Goal: Task Accomplishment & Management: Manage account settings

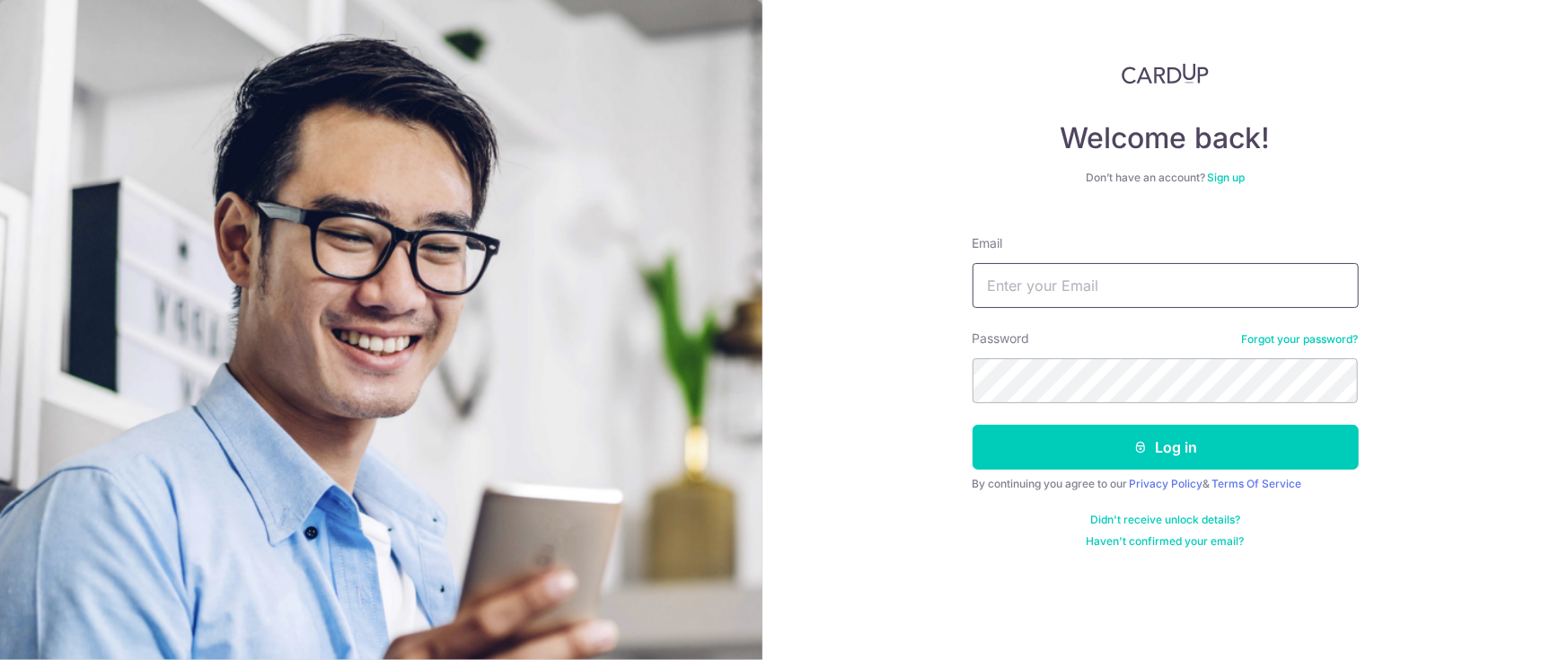
click at [1057, 295] on input "Email" at bounding box center [1165, 286] width 386 height 45
type input "[EMAIL_ADDRESS][DOMAIN_NAME]"
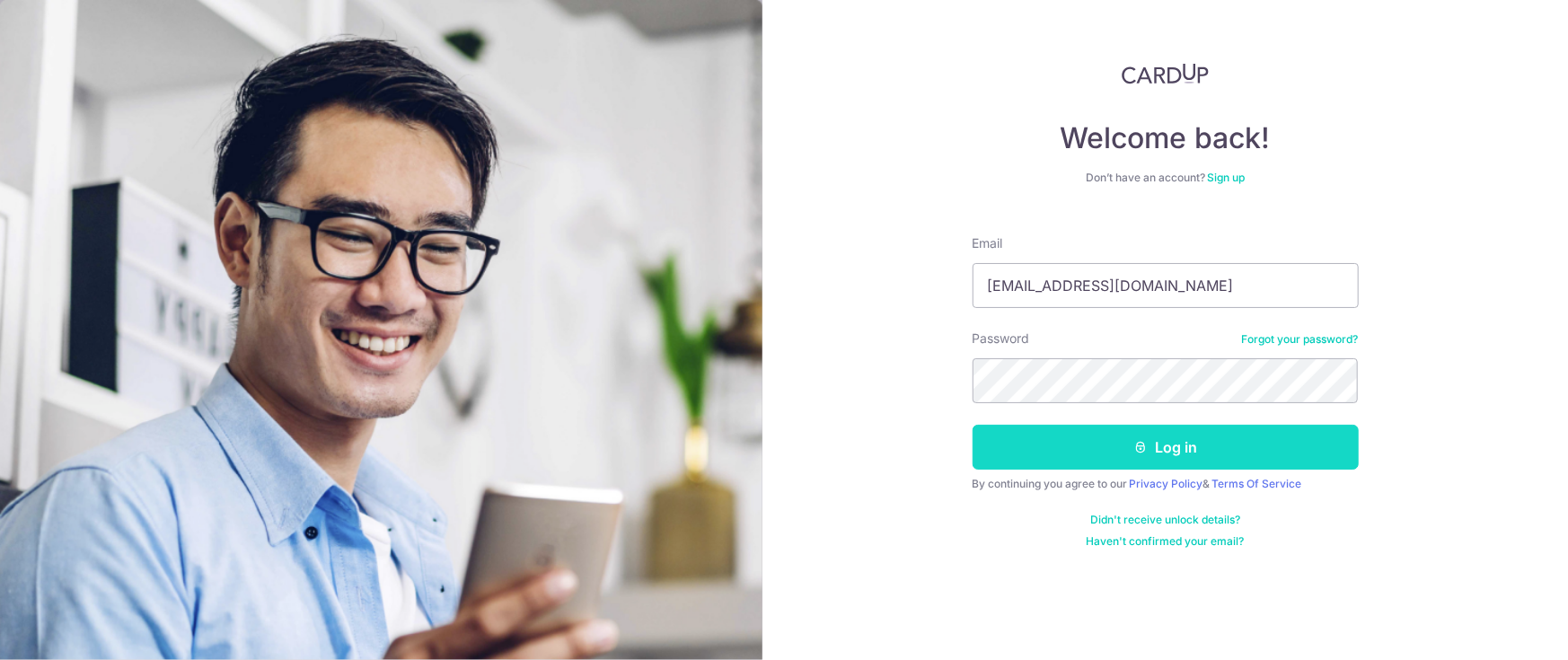
click at [1193, 443] on button "Log in" at bounding box center [1165, 447] width 386 height 45
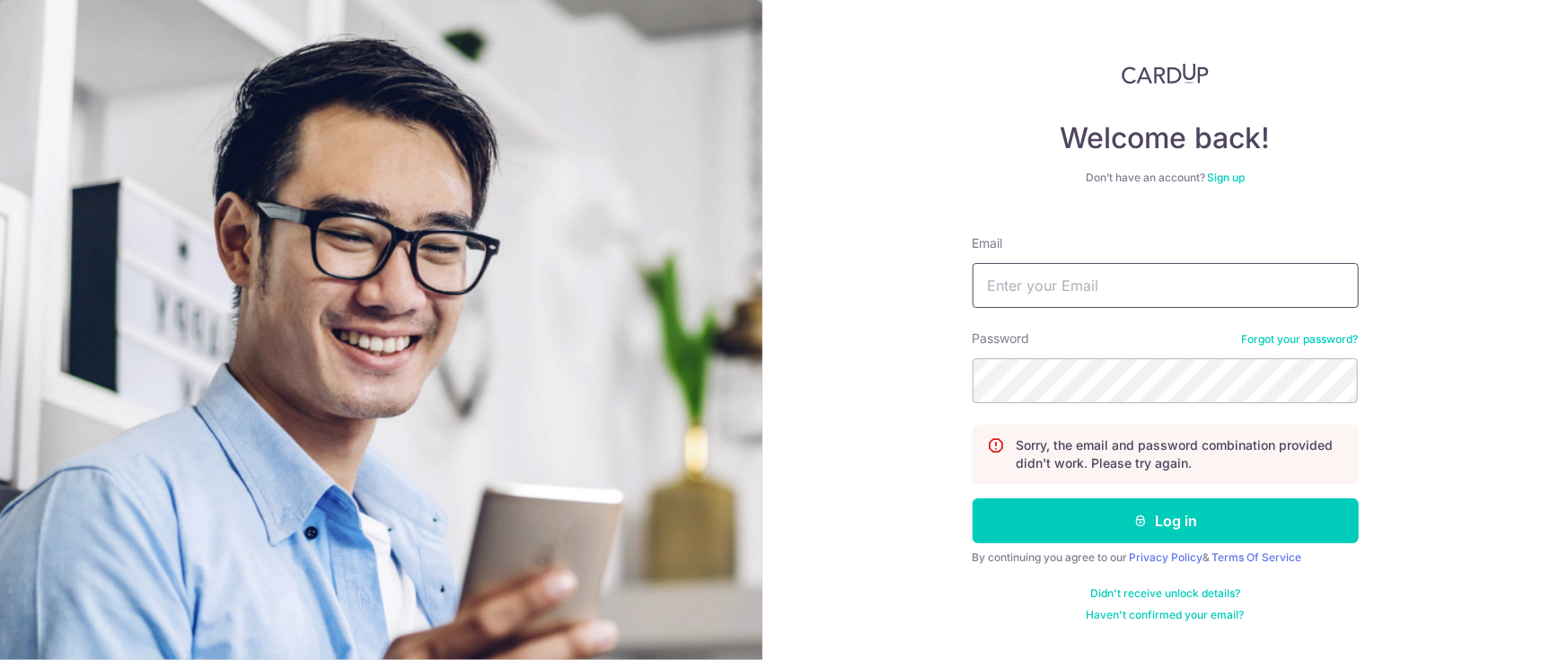
click at [1099, 287] on input "Email" at bounding box center [1165, 286] width 386 height 45
type input "[EMAIL_ADDRESS][DOMAIN_NAME]"
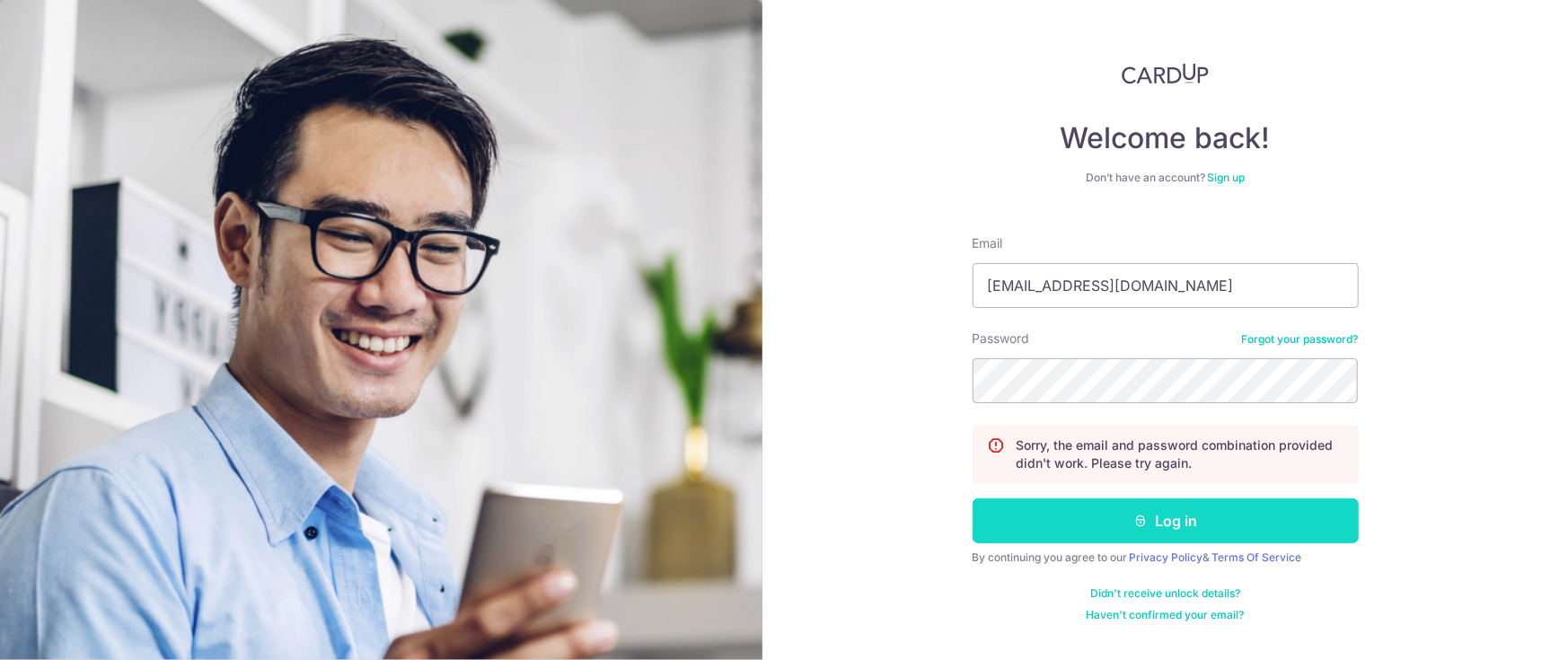
click at [1106, 526] on button "Log in" at bounding box center [1165, 520] width 386 height 45
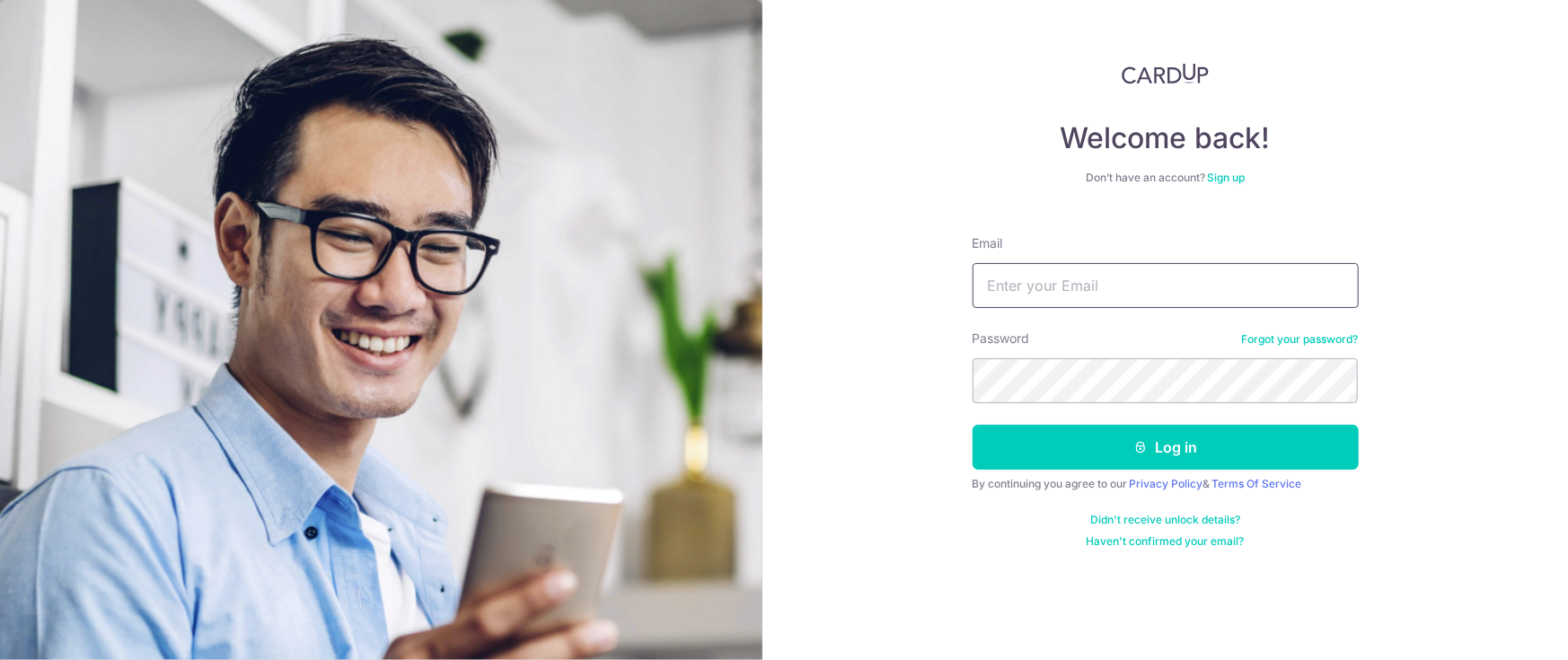
click at [1019, 289] on input "Email" at bounding box center [1165, 286] width 386 height 45
drag, startPoint x: 948, startPoint y: 269, endPoint x: 960, endPoint y: 272, distance: 12.4
click at [948, 269] on div "Welcome back! Don’t have an account? Sign up Email Password Forgot your passwor…" at bounding box center [1165, 330] width 805 height 660
click at [1048, 290] on input "Email" at bounding box center [1165, 286] width 386 height 45
type input "[EMAIL_ADDRESS][DOMAIN_NAME]"
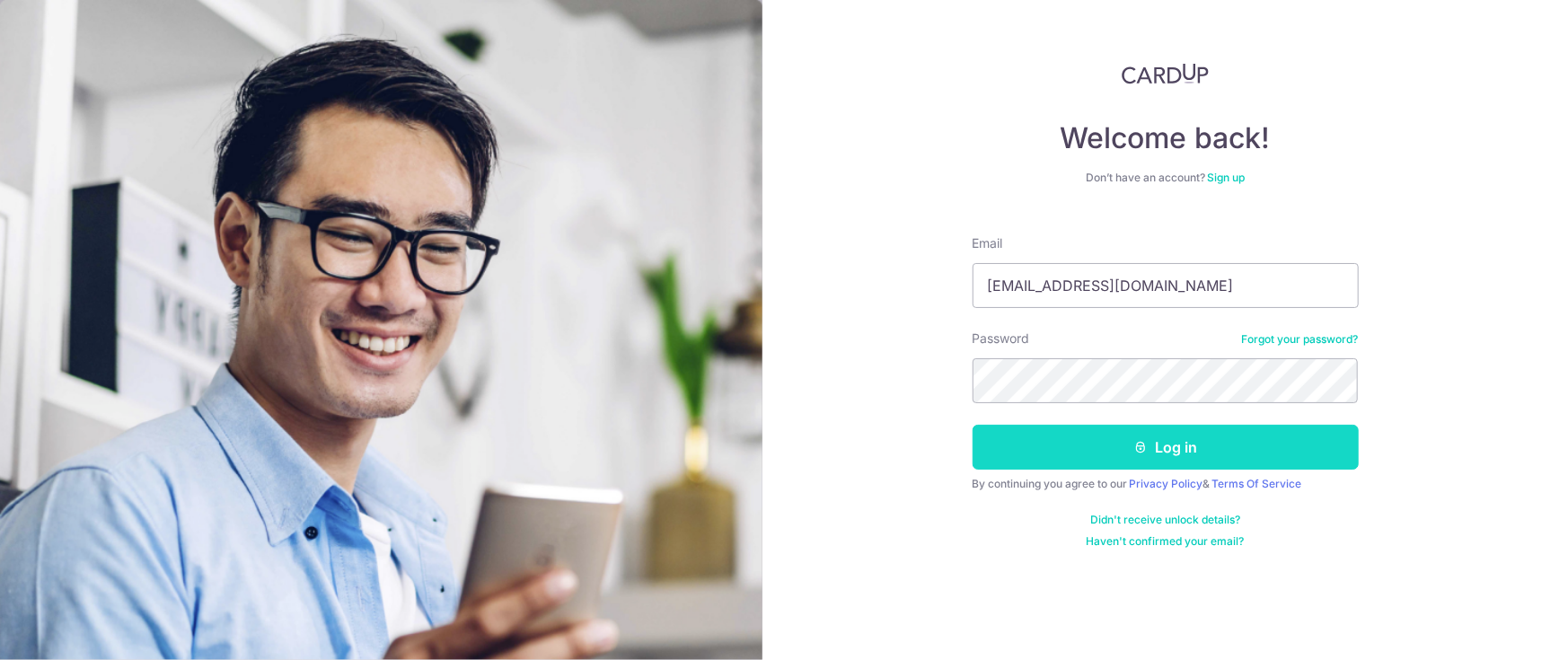
click at [1155, 458] on button "Log in" at bounding box center [1165, 447] width 386 height 45
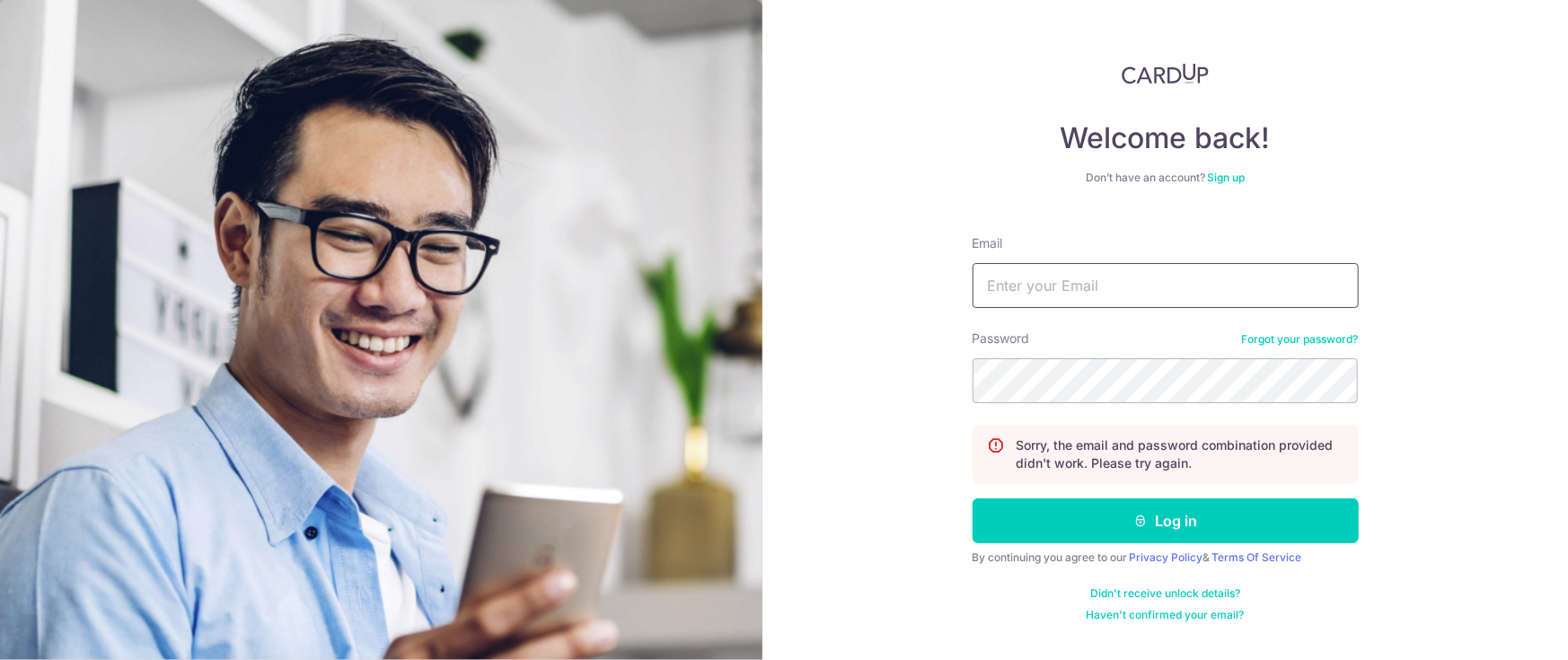
click at [1122, 286] on input "Email" at bounding box center [1165, 286] width 386 height 45
type input "[EMAIL_ADDRESS][DOMAIN_NAME]"
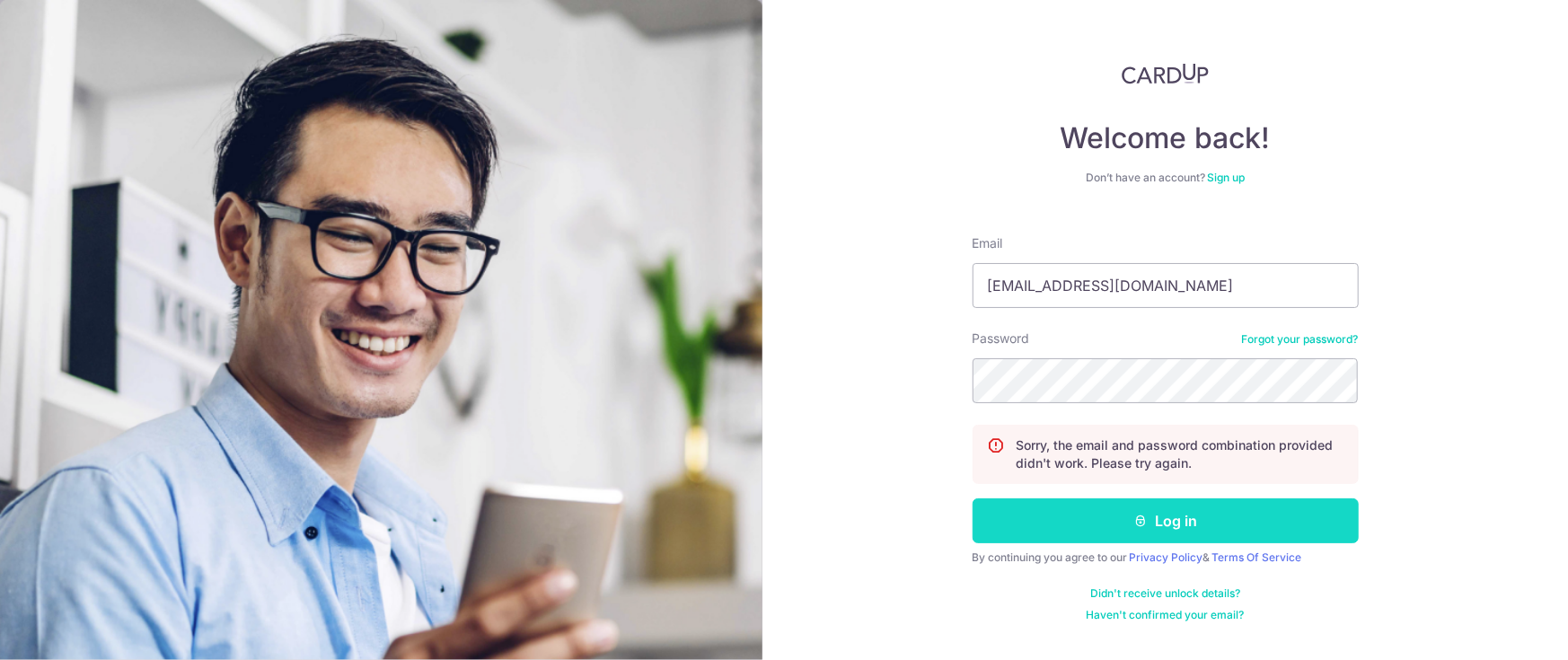
click at [1173, 514] on button "Log in" at bounding box center [1165, 520] width 386 height 45
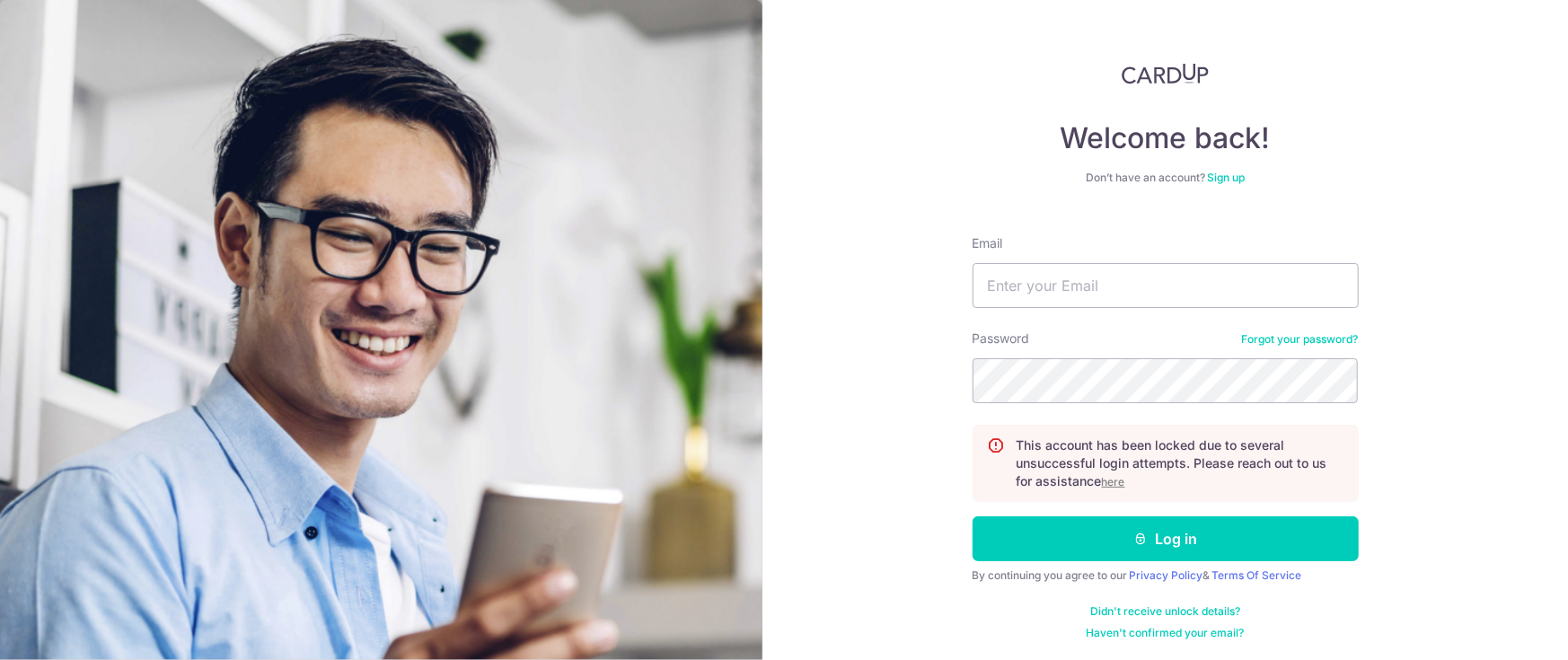
click at [1315, 333] on link "Forgot your password?" at bounding box center [1301, 339] width 117 height 15
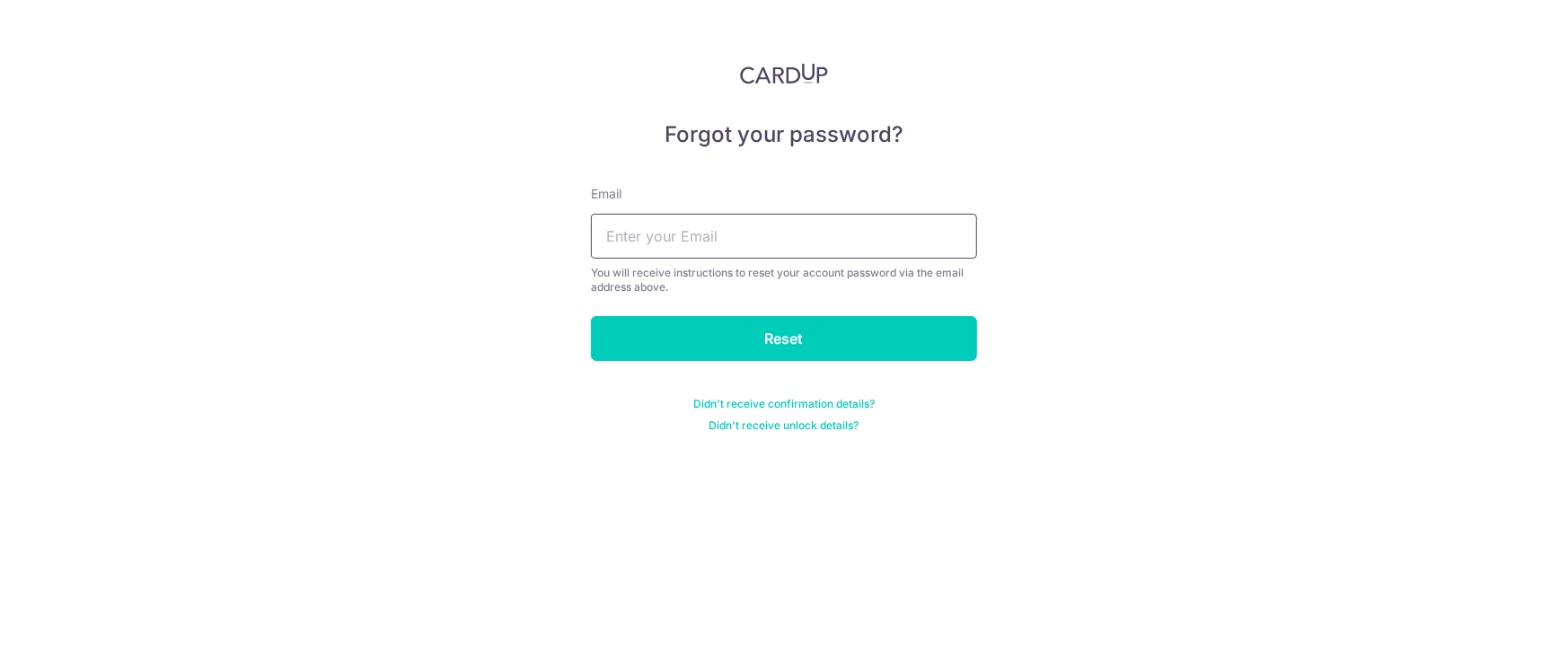
click at [763, 240] on input "text" at bounding box center [784, 236] width 386 height 45
type input "[EMAIL_ADDRESS][DOMAIN_NAME]"
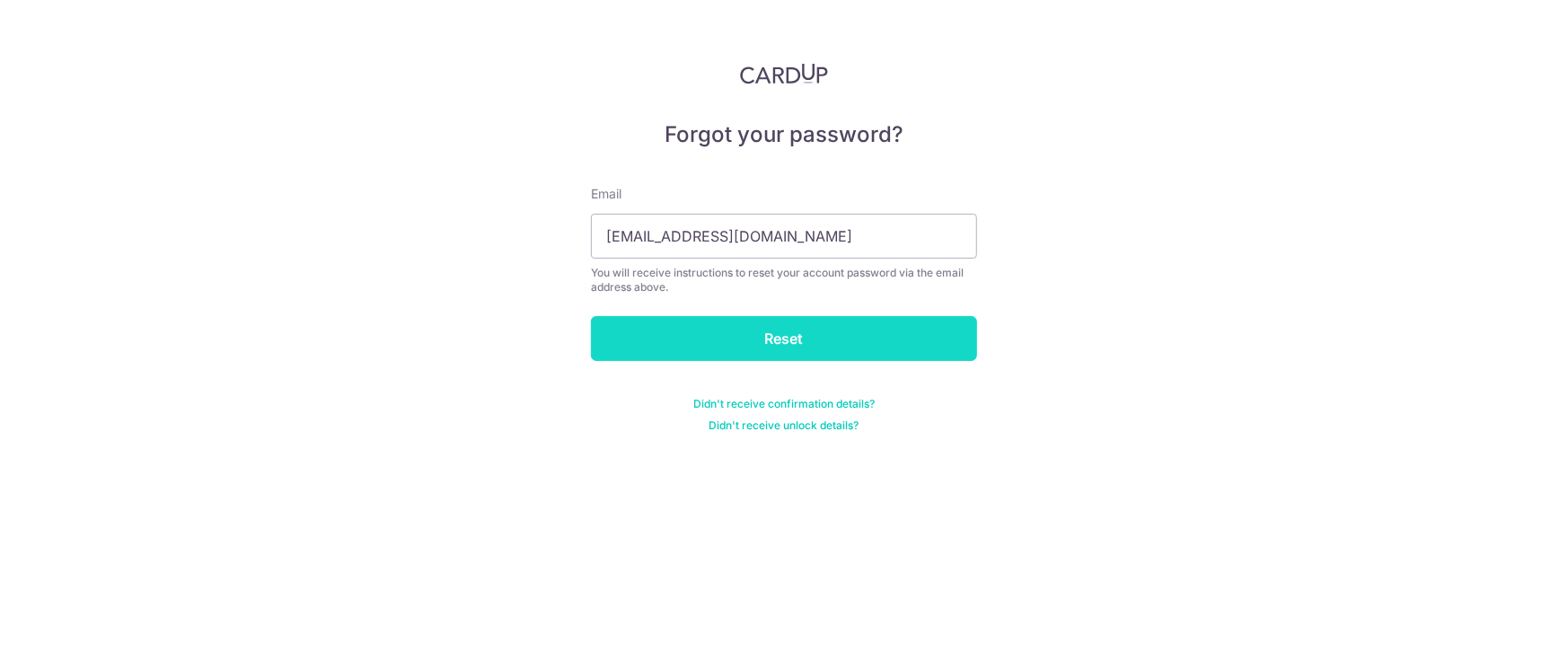
click at [800, 336] on input "Reset" at bounding box center [784, 338] width 386 height 45
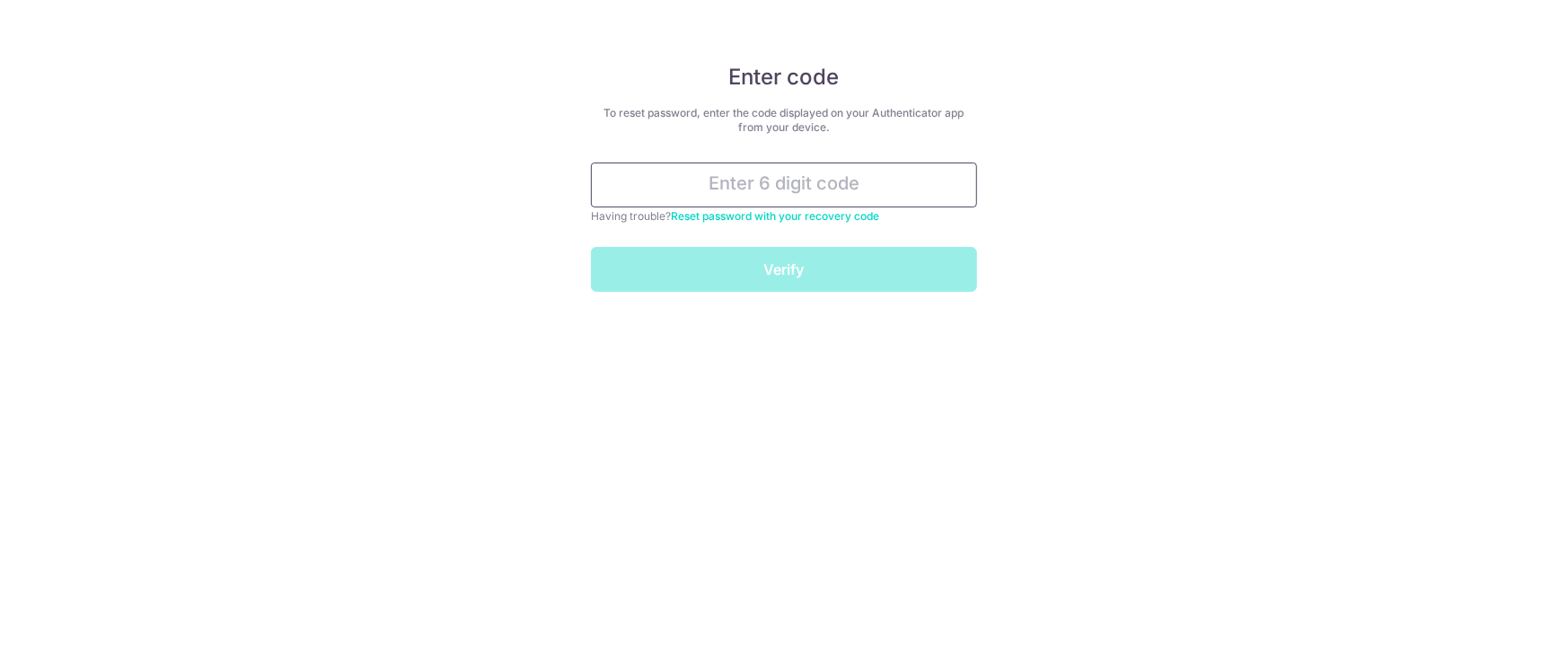
click at [770, 187] on input "text" at bounding box center [784, 185] width 386 height 45
click at [715, 186] on input "text" at bounding box center [784, 185] width 386 height 45
click at [749, 191] on input "text" at bounding box center [784, 185] width 386 height 45
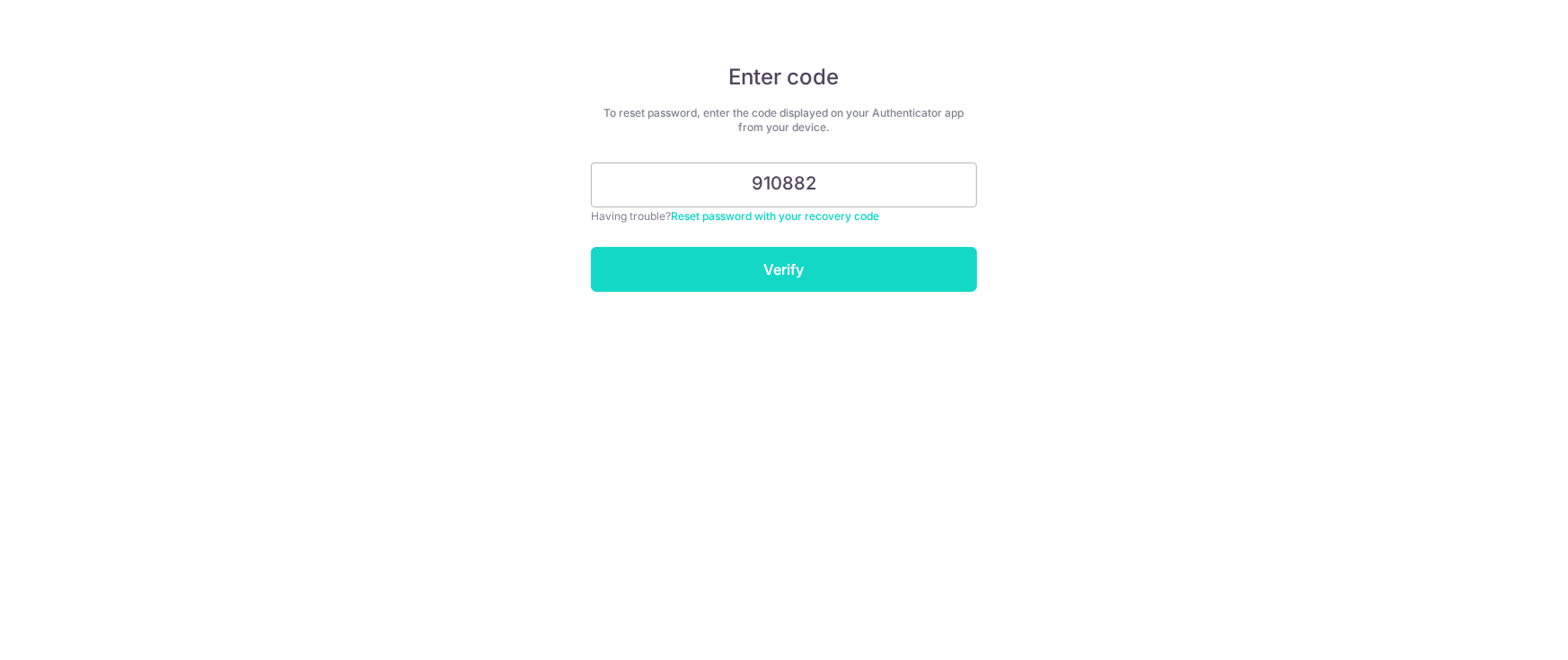
type input "910882"
click at [819, 263] on input "Verify" at bounding box center [784, 269] width 386 height 45
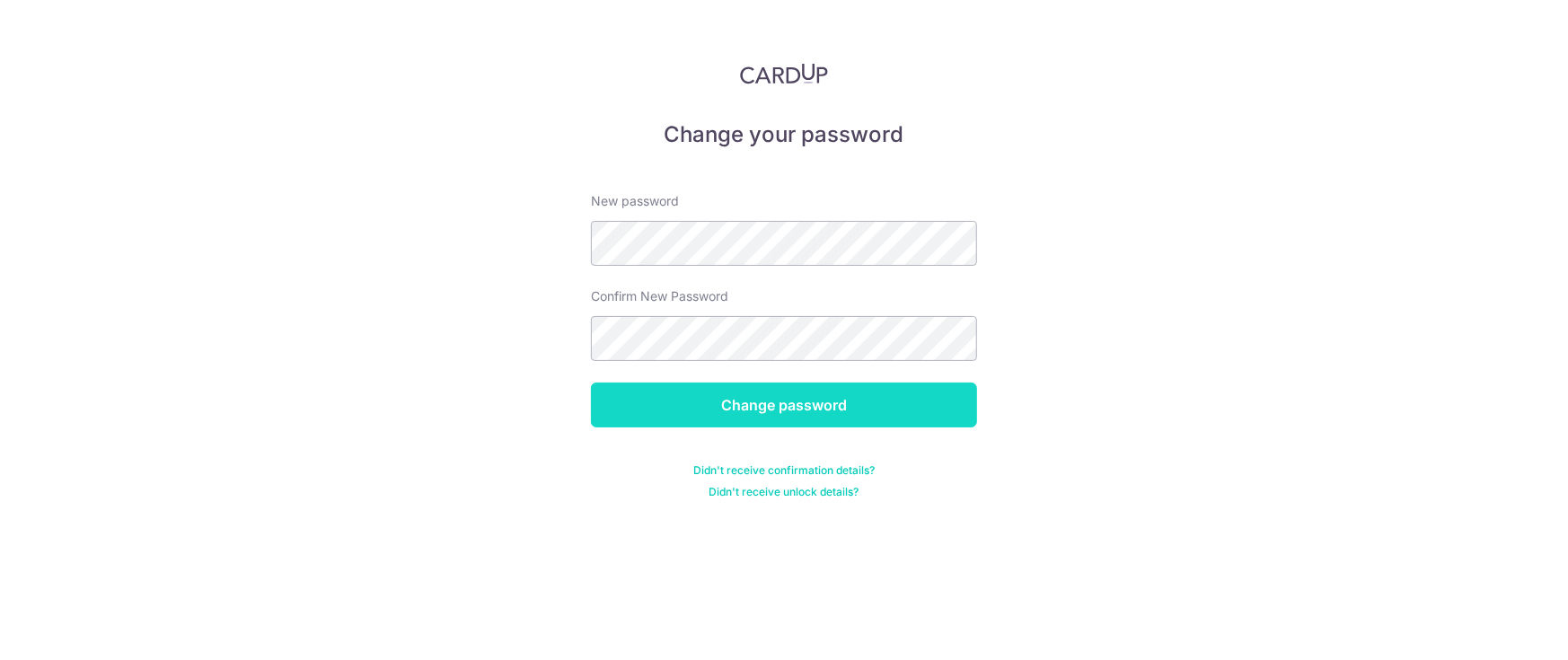
click at [750, 401] on input "Change password" at bounding box center [784, 404] width 386 height 45
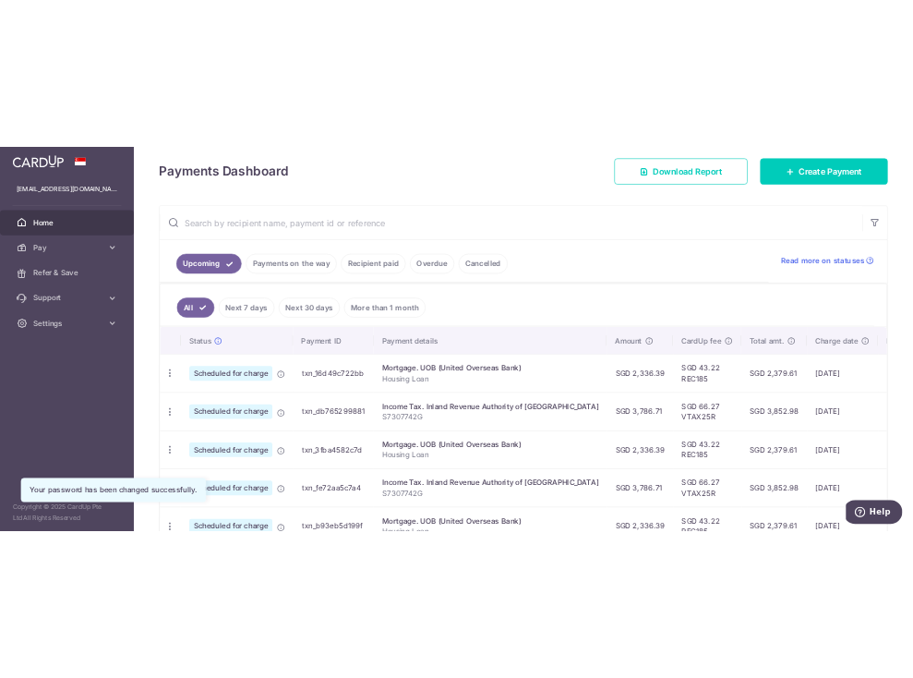
scroll to position [276, 0]
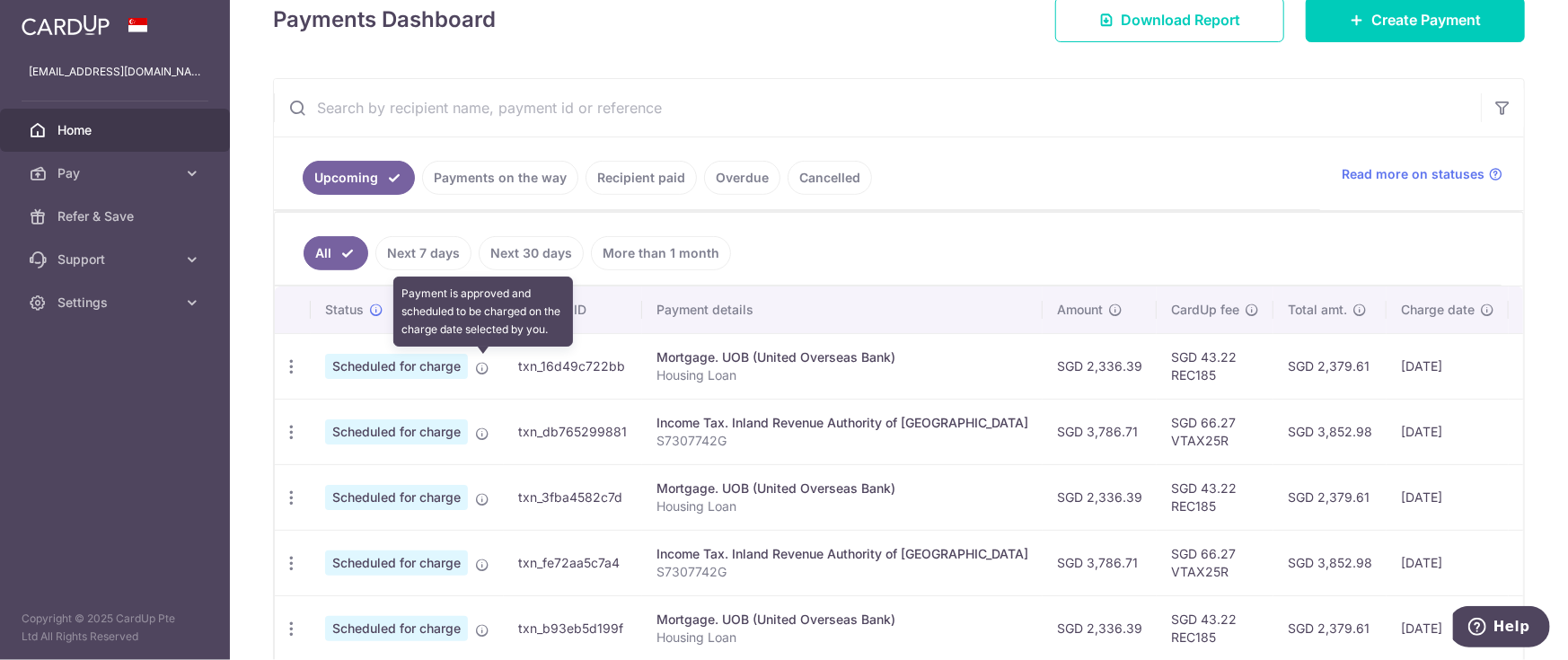
click at [483, 363] on icon at bounding box center [481, 367] width 15 height 15
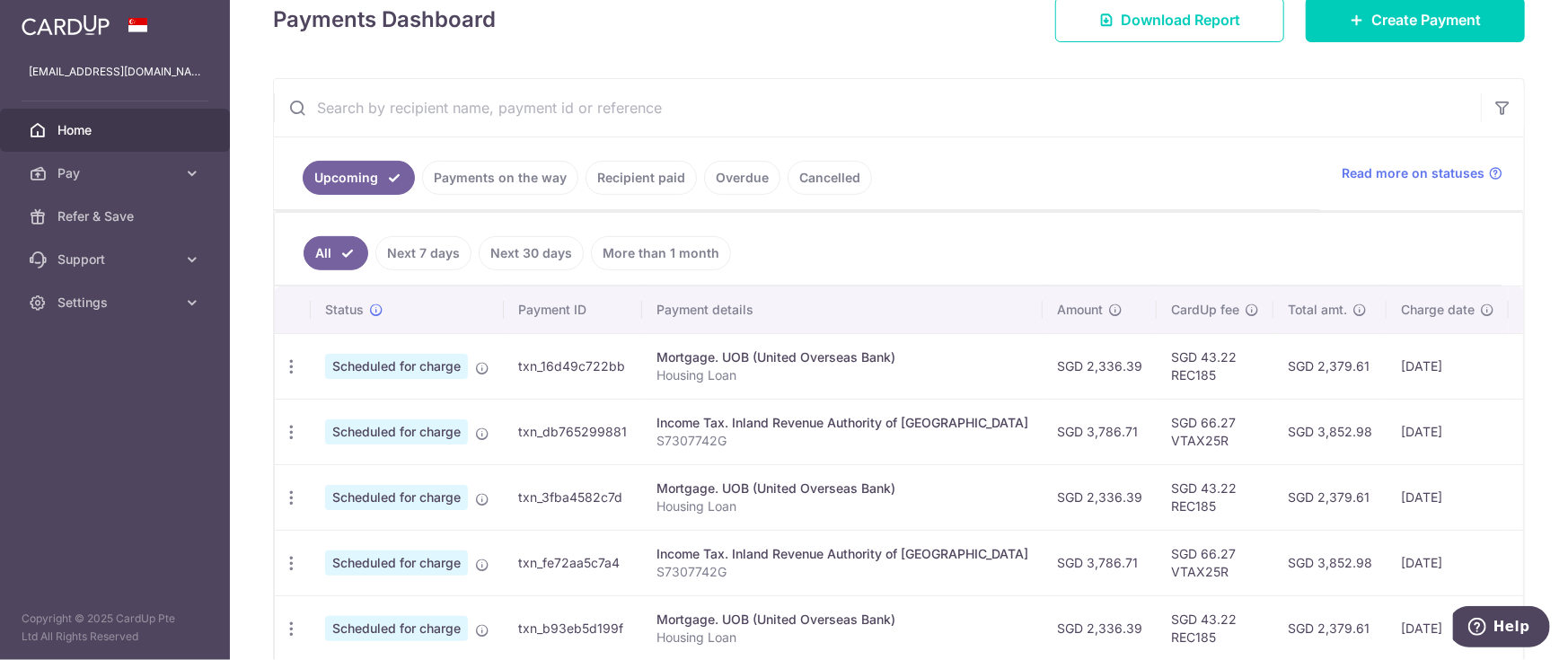
click at [437, 364] on span "Scheduled for charge" at bounding box center [396, 366] width 143 height 25
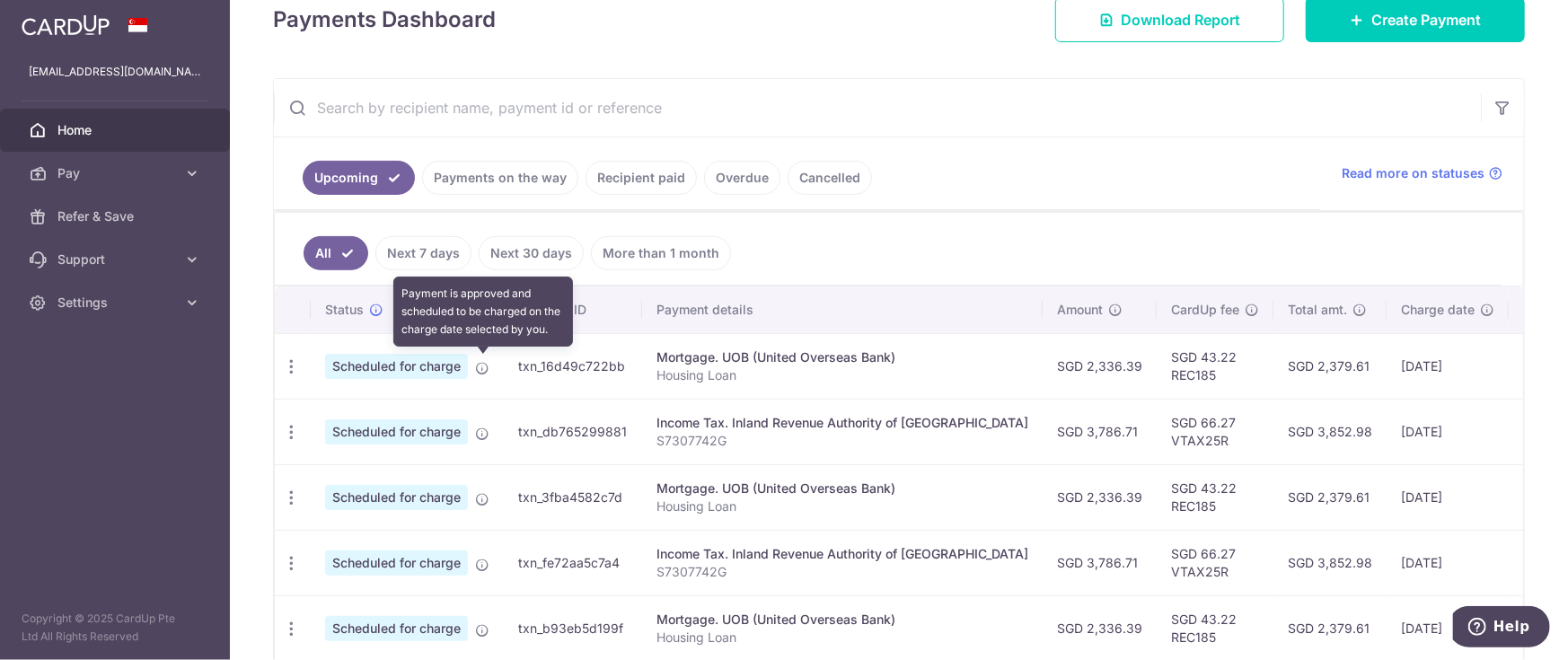
click at [484, 368] on icon at bounding box center [481, 367] width 15 height 15
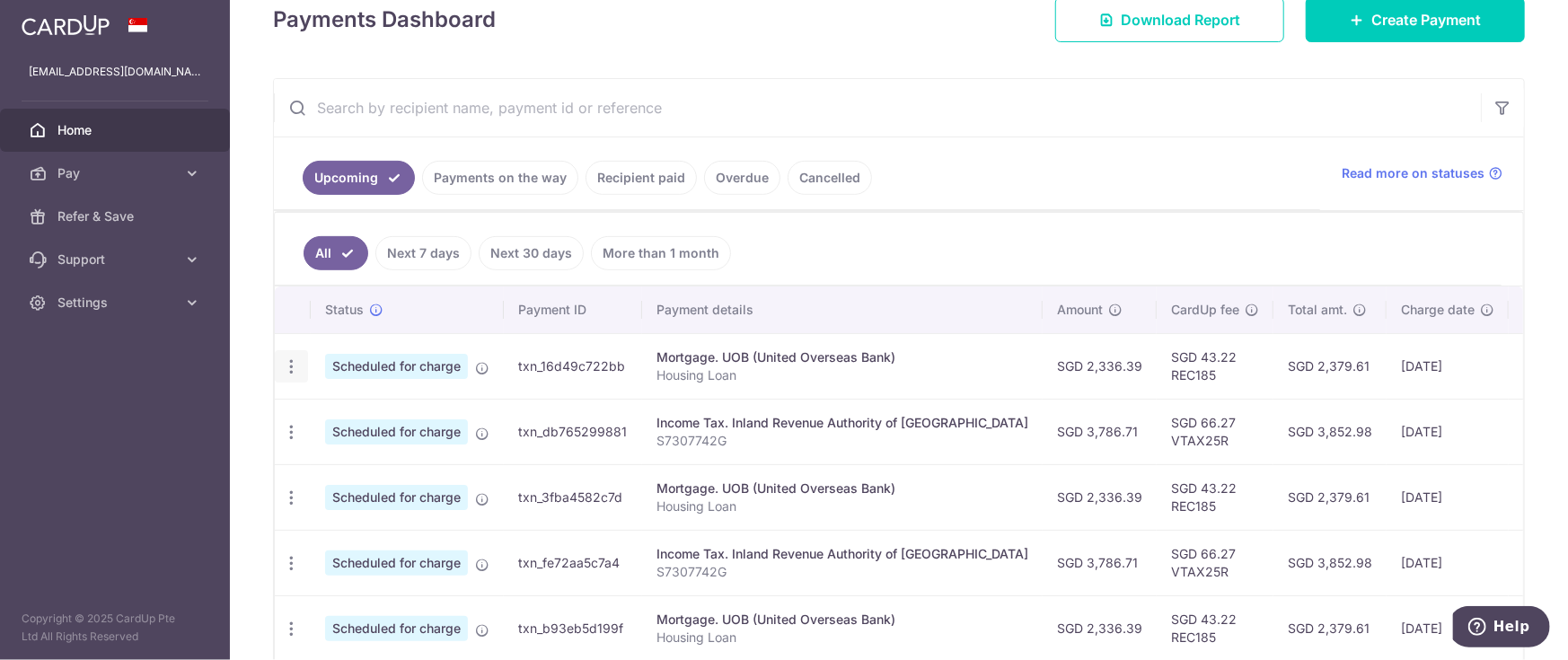
click at [291, 370] on icon "button" at bounding box center [291, 365] width 18 height 18
click at [376, 415] on span "Update payment" at bounding box center [387, 415] width 123 height 21
radio input "true"
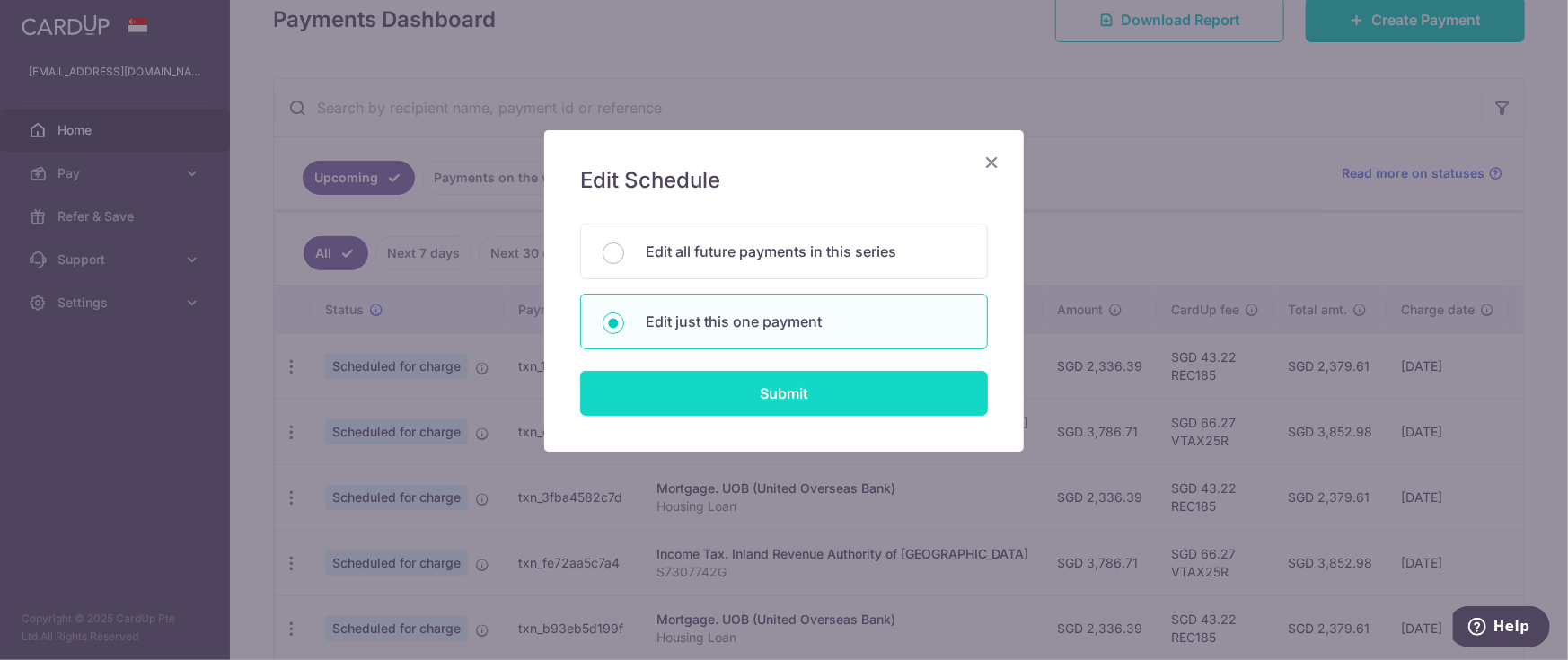
click at [730, 389] on input "Submit" at bounding box center [783, 393] width 408 height 45
radio input "true"
type input "2,336.39"
type input "[DATE]"
type input "Housing Loan"
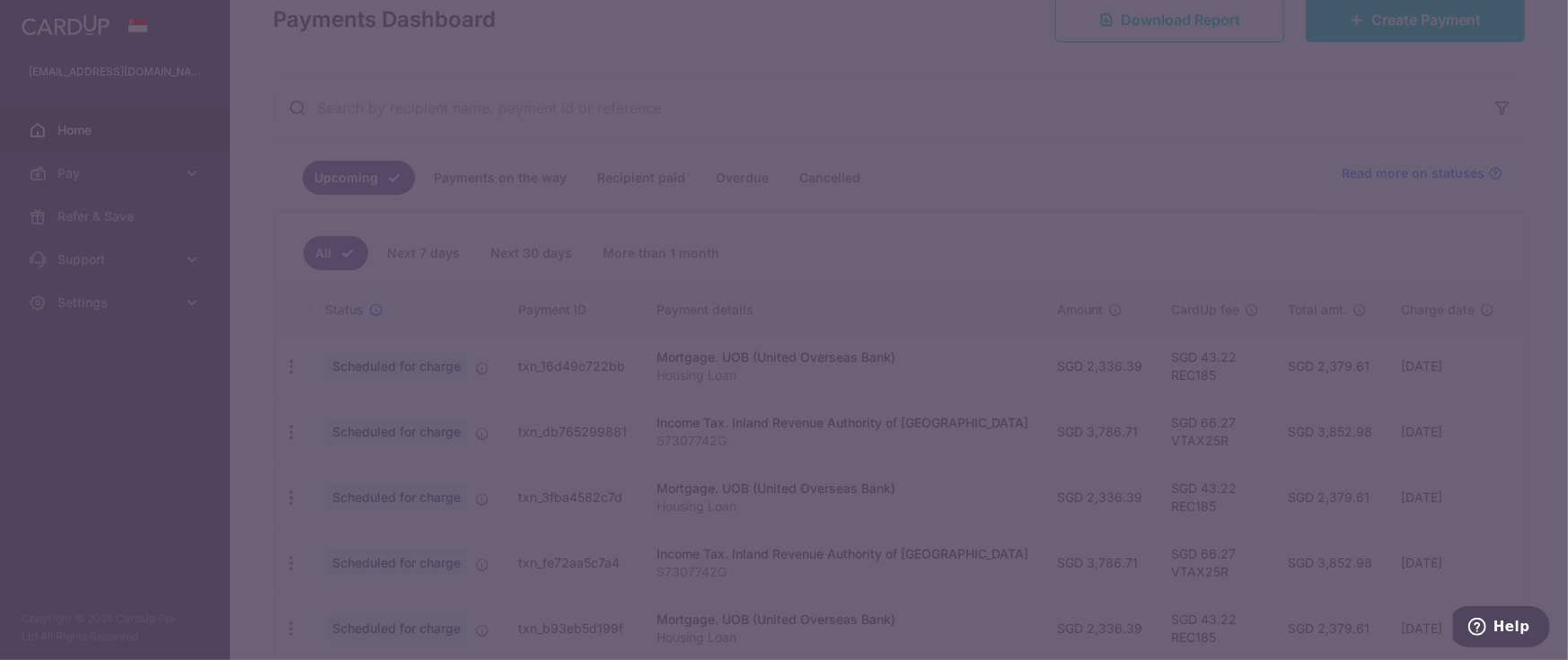
type input "REC185"
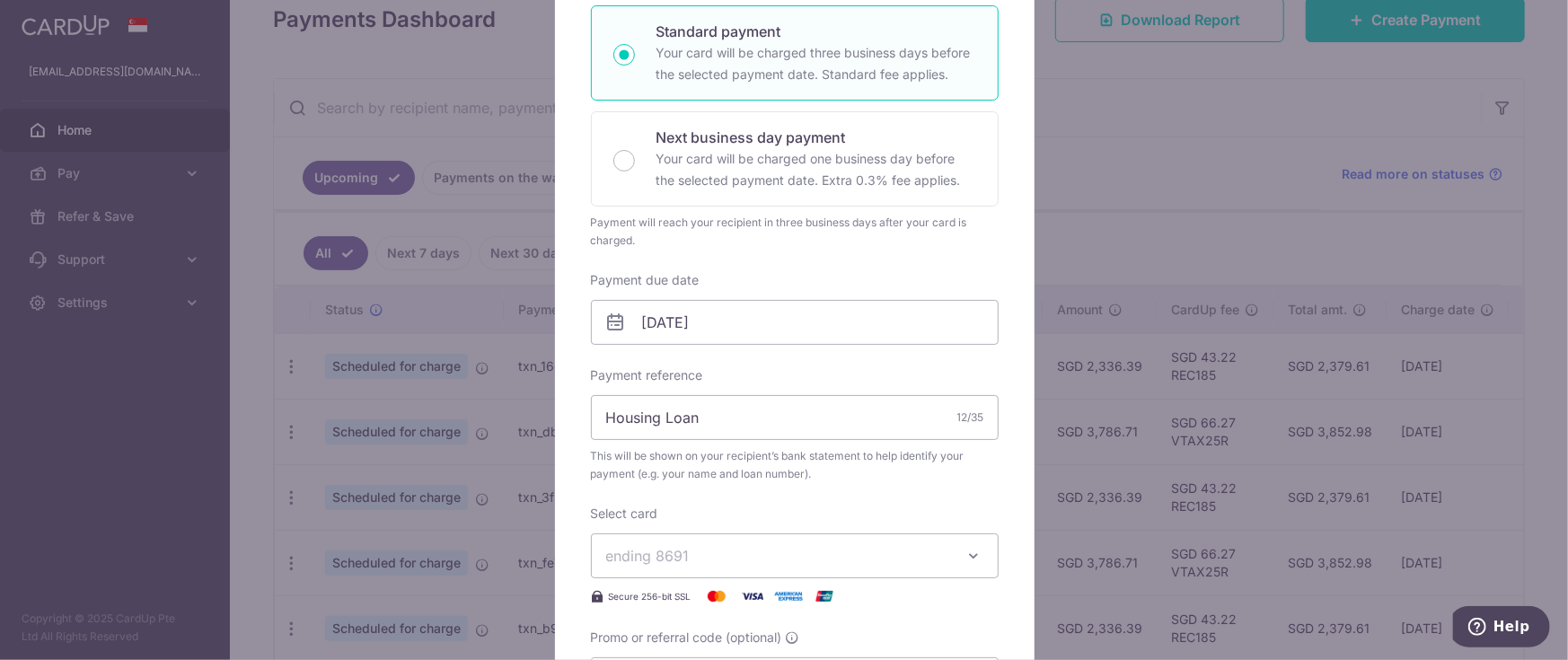
scroll to position [134, 0]
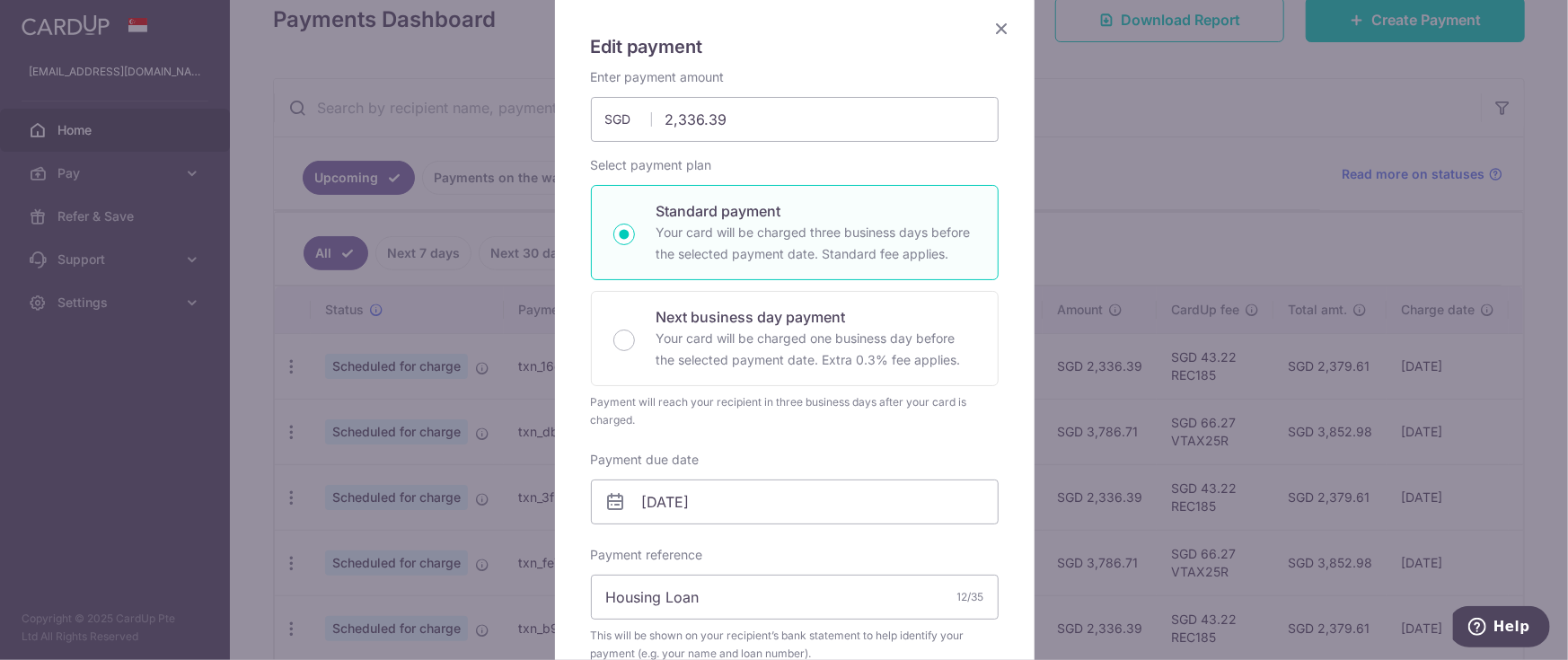
click at [991, 20] on icon "Close" at bounding box center [1002, 28] width 21 height 22
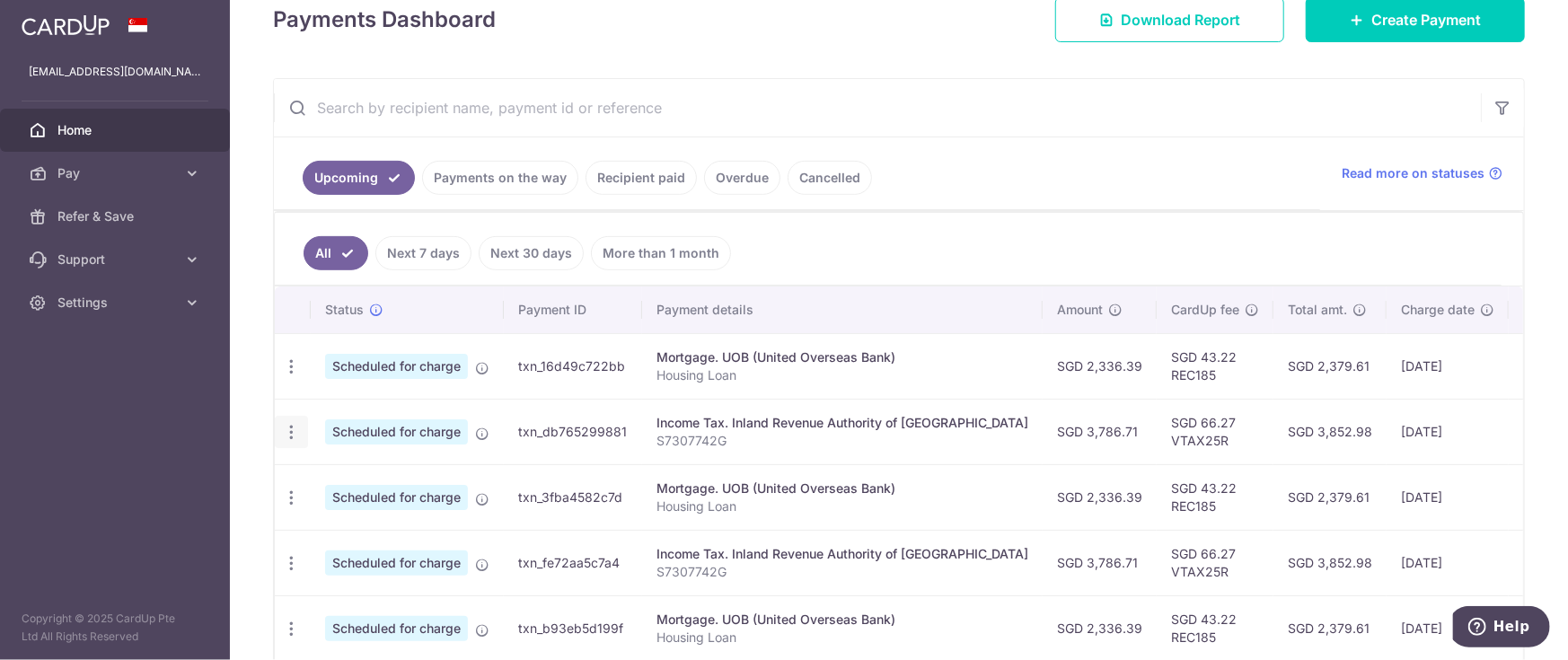
click at [292, 430] on icon "button" at bounding box center [291, 432] width 18 height 18
click at [362, 473] on span "Update payment" at bounding box center [387, 481] width 123 height 21
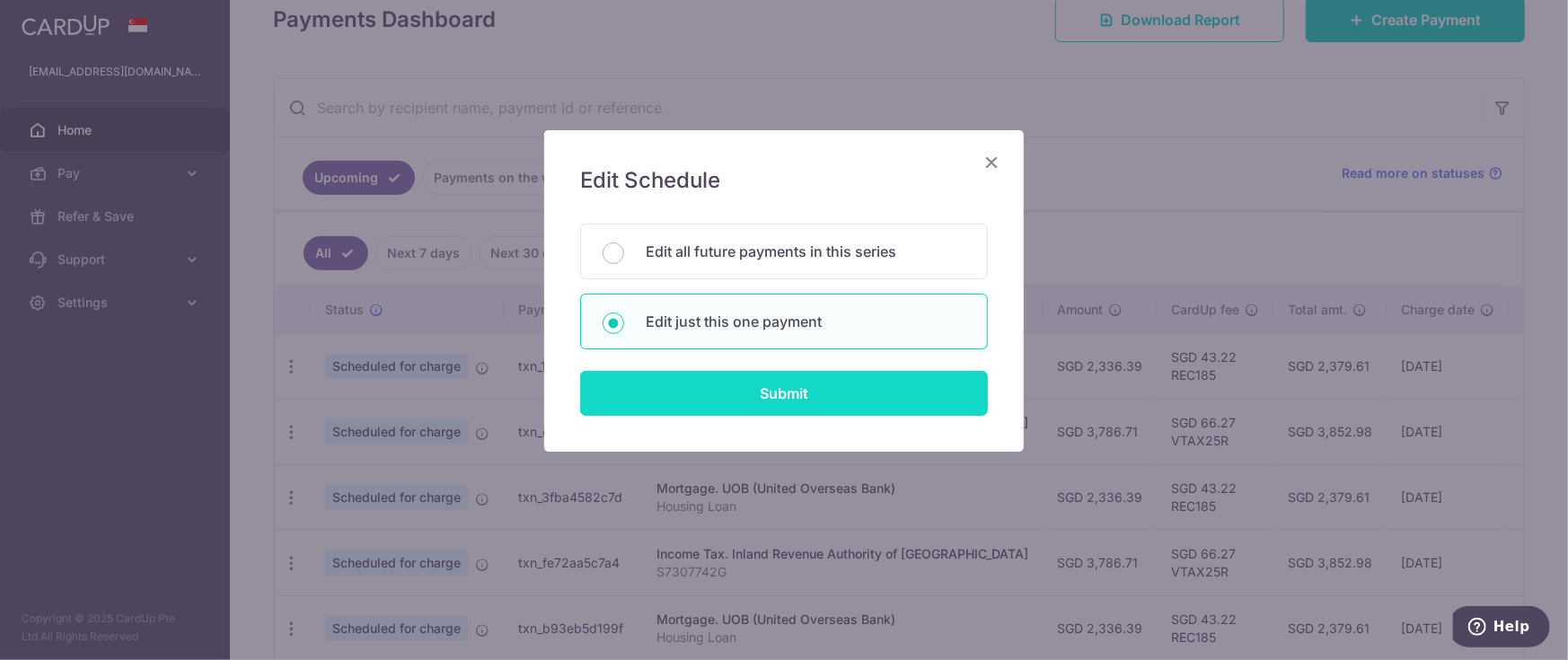
click at [754, 384] on input "Submit" at bounding box center [783, 393] width 408 height 45
type input "3,786.71"
radio input "true"
type input "[DATE]"
type input "S7307742G"
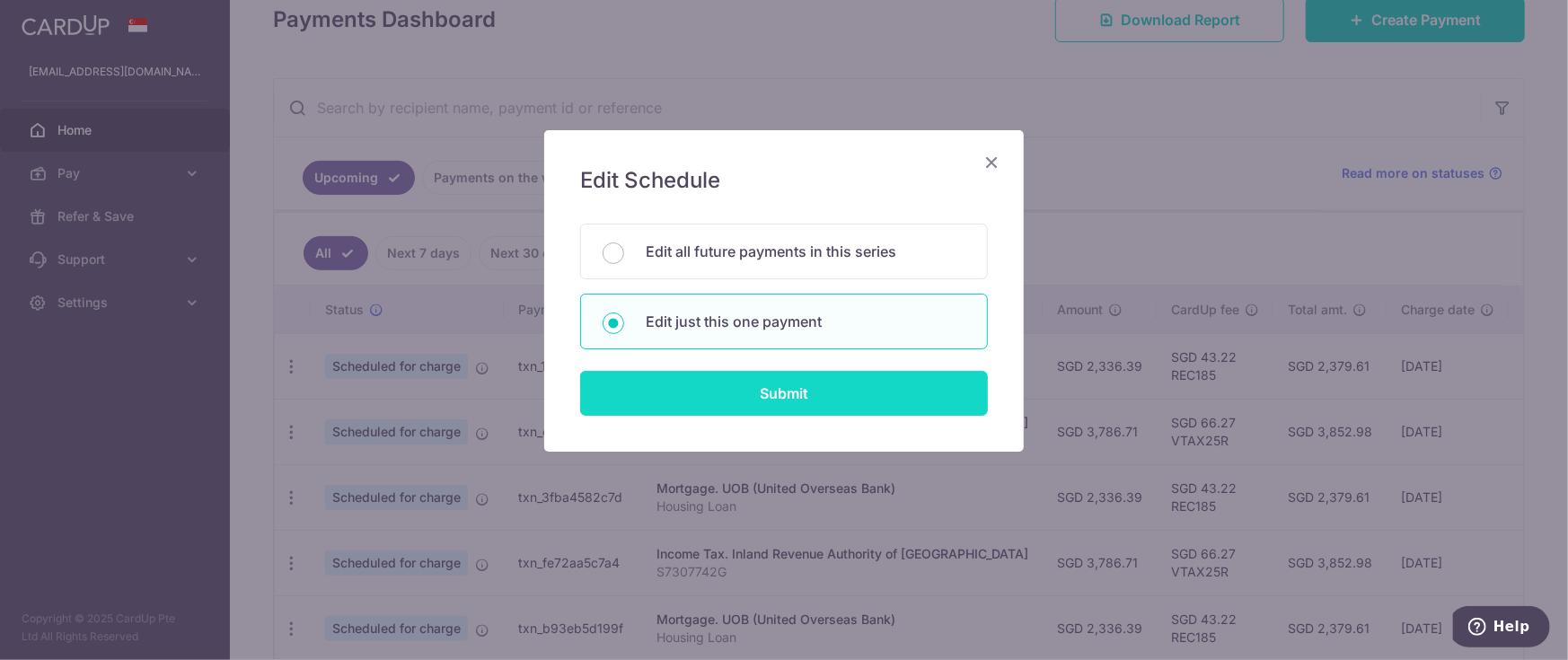
type input "VTAX25R"
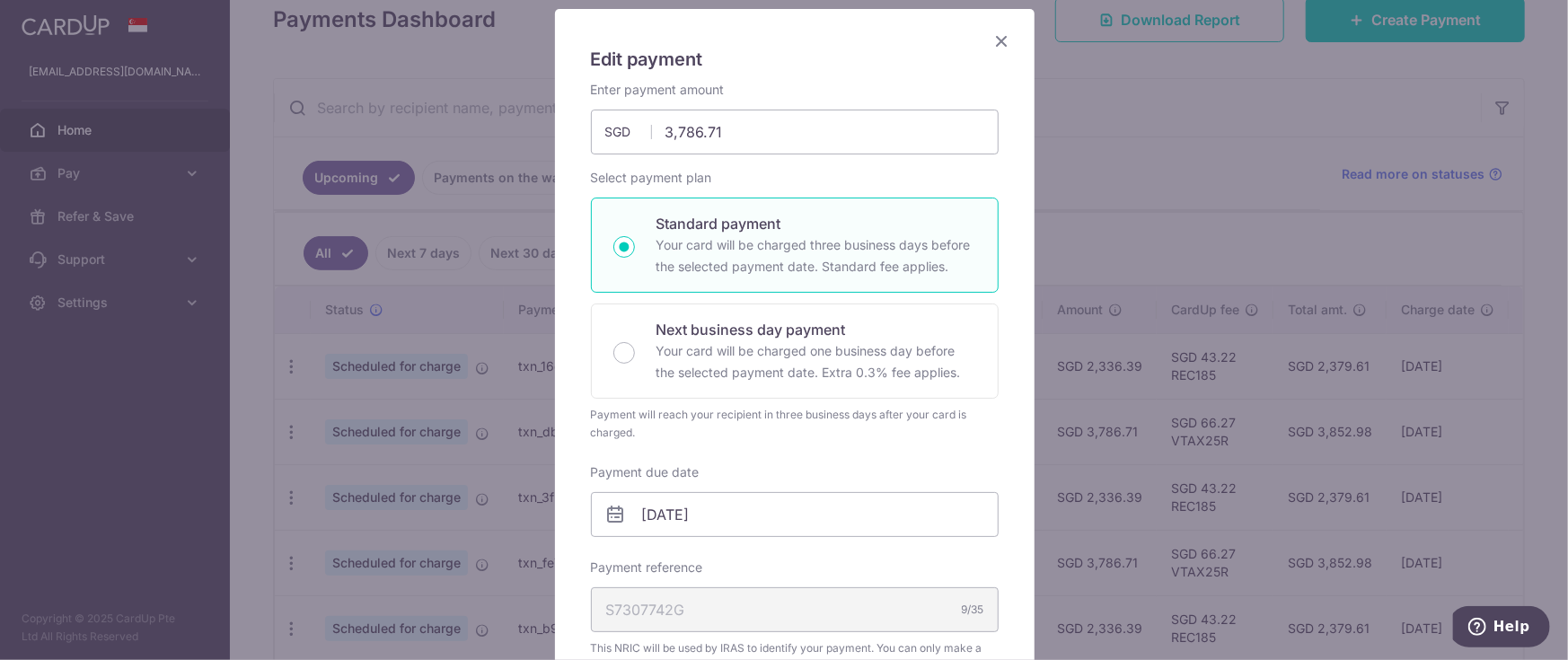
scroll to position [0, 0]
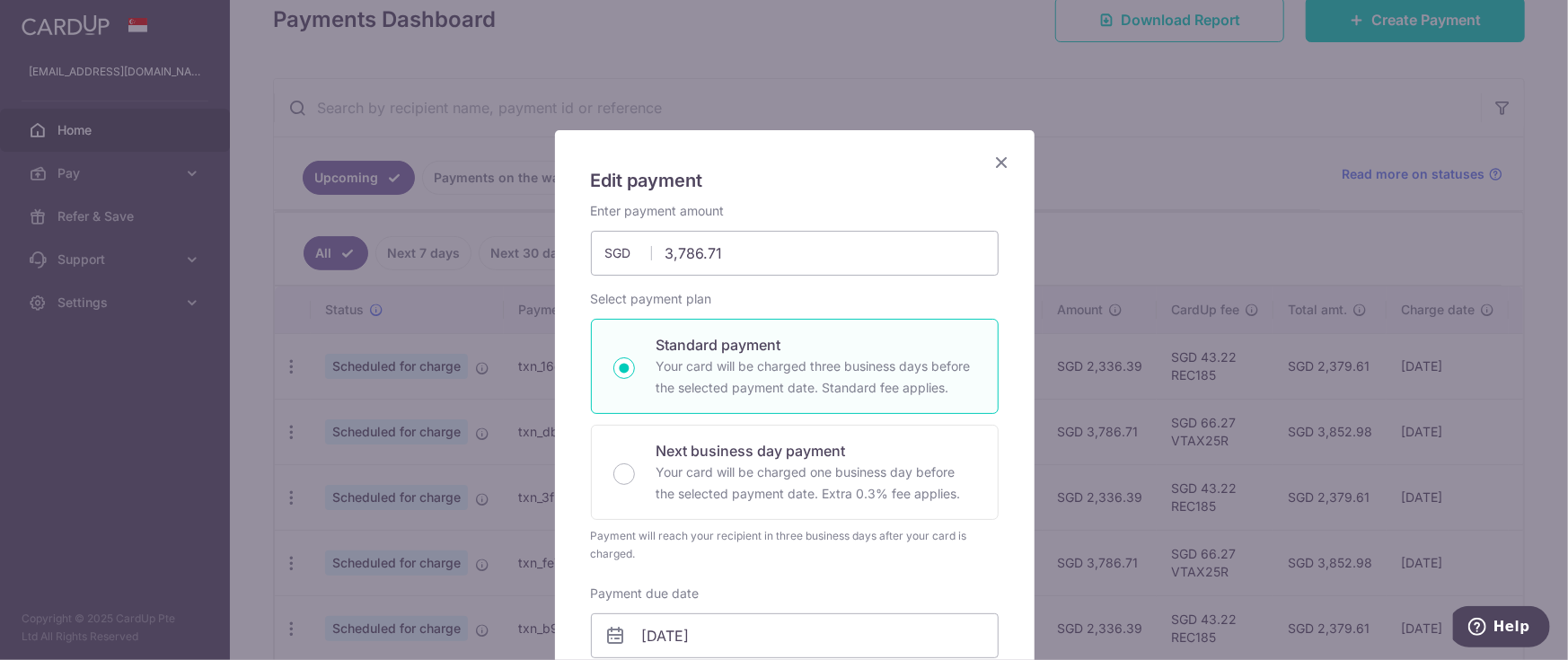
click at [991, 157] on icon "Close" at bounding box center [1002, 161] width 21 height 22
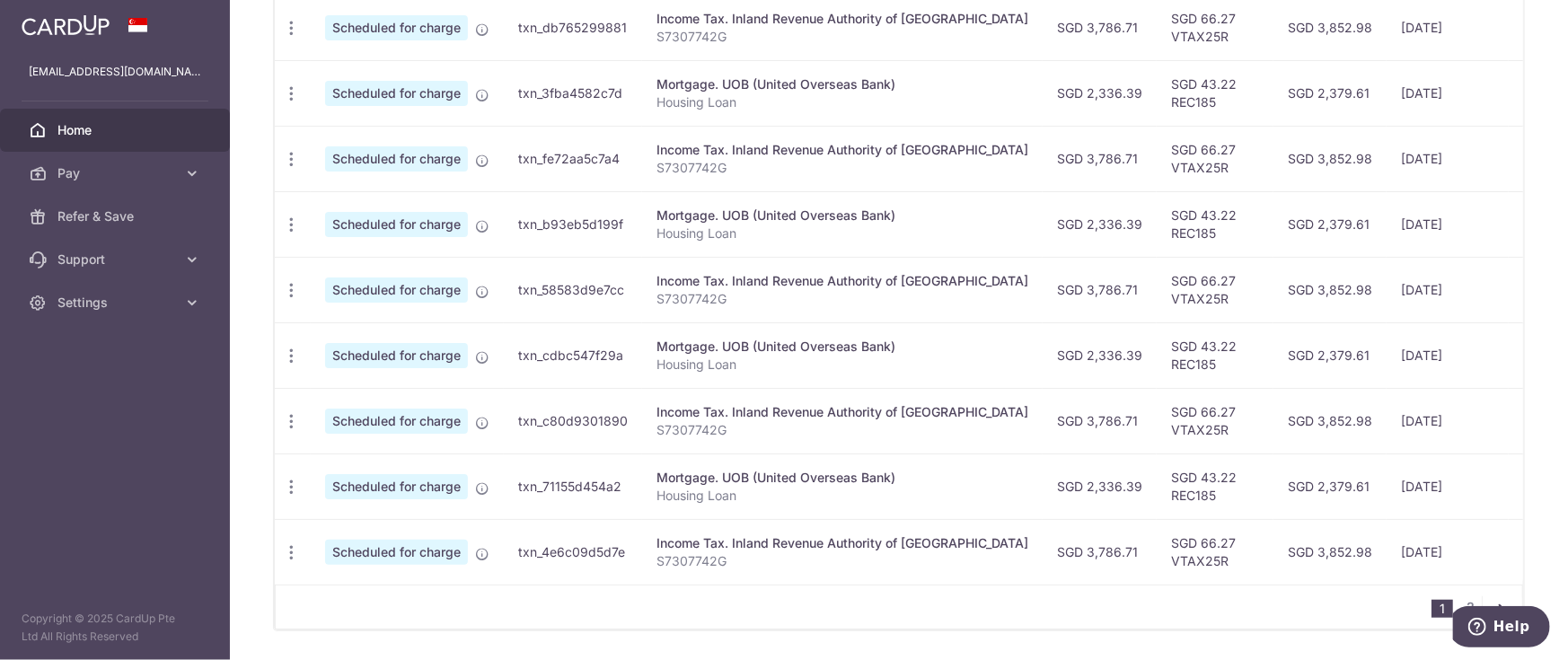
scroll to position [738, 0]
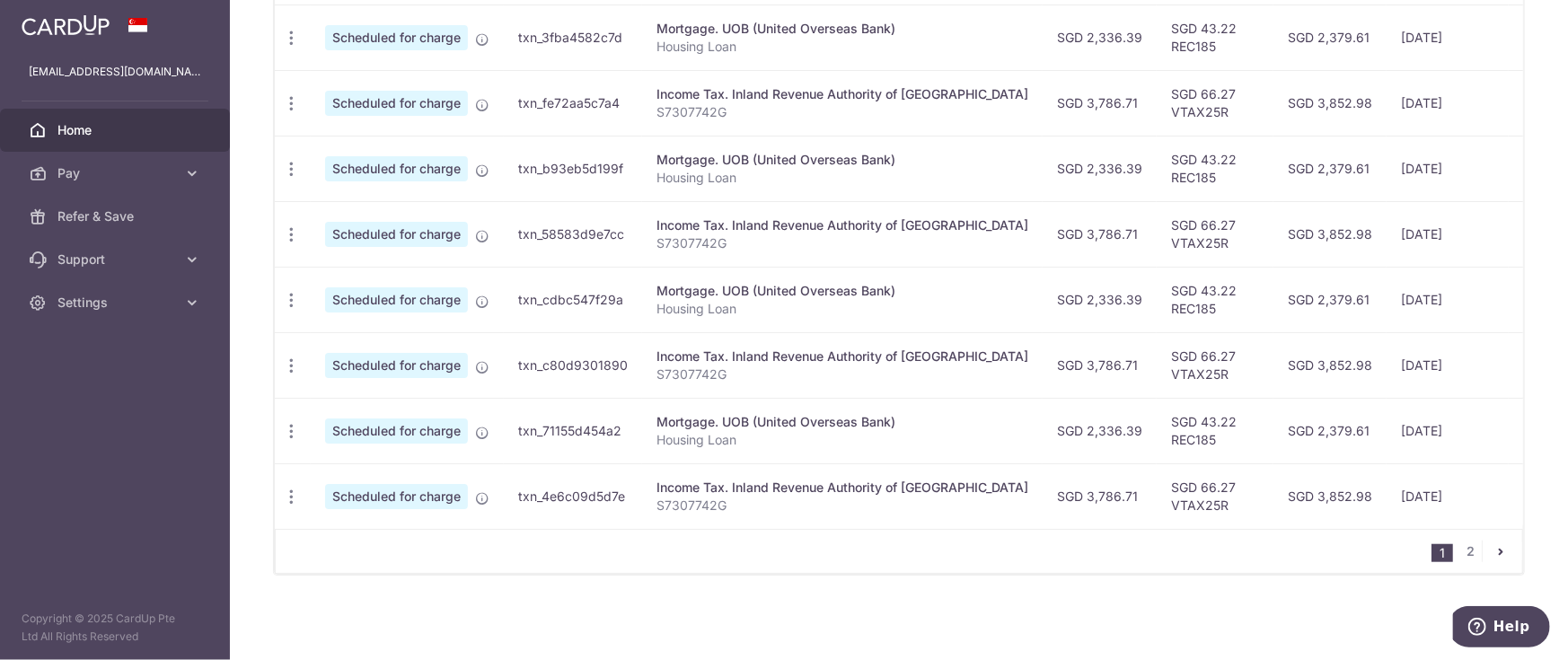
click at [1493, 556] on icon "pager" at bounding box center [1500, 551] width 15 height 15
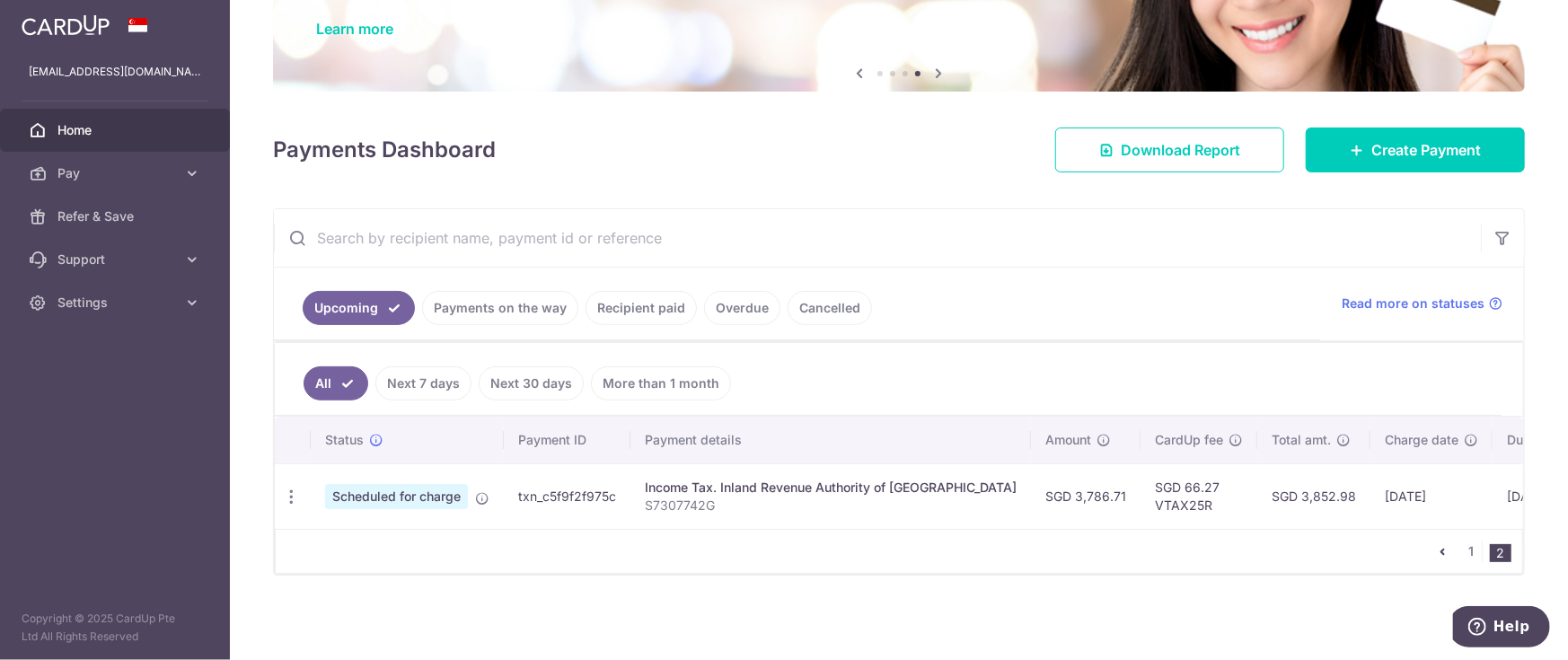
scroll to position [0, 0]
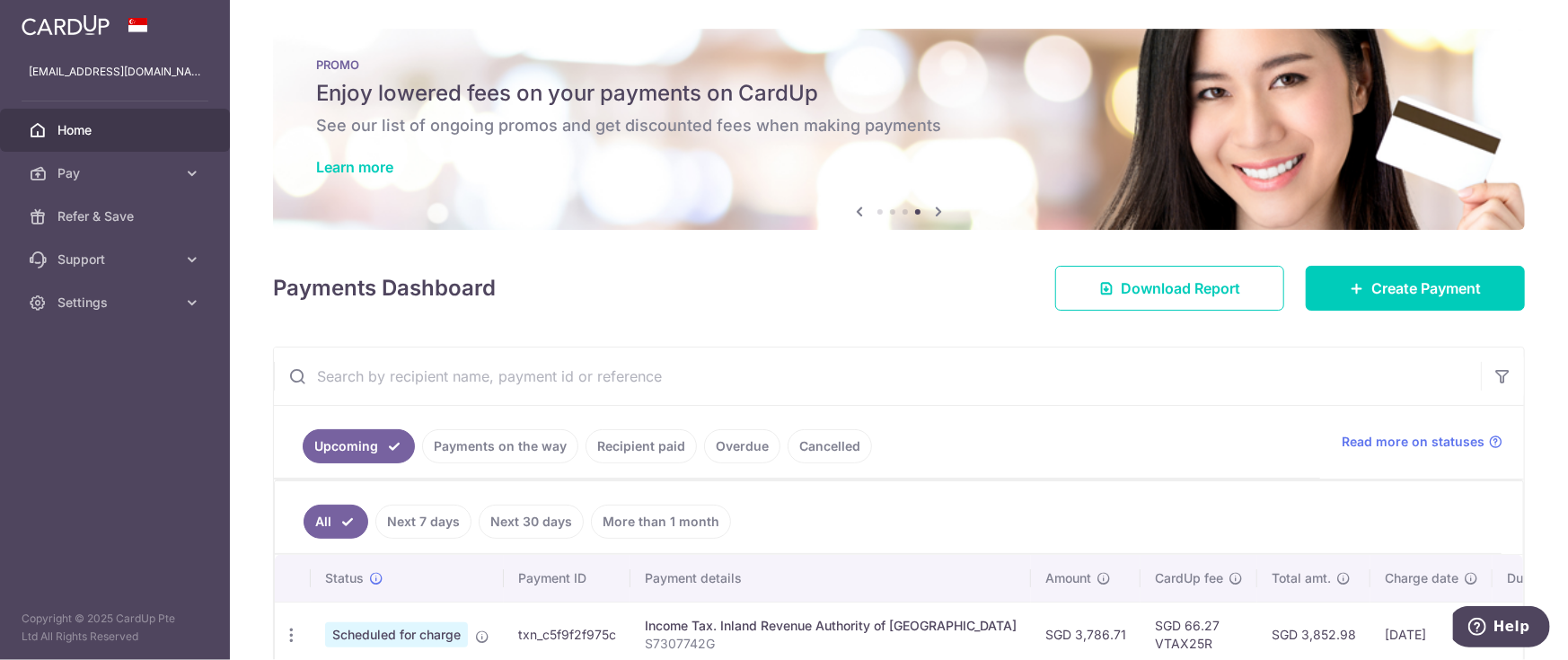
click at [153, 141] on link "Home" at bounding box center [115, 130] width 230 height 43
